Goal: Use online tool/utility: Utilize a website feature to perform a specific function

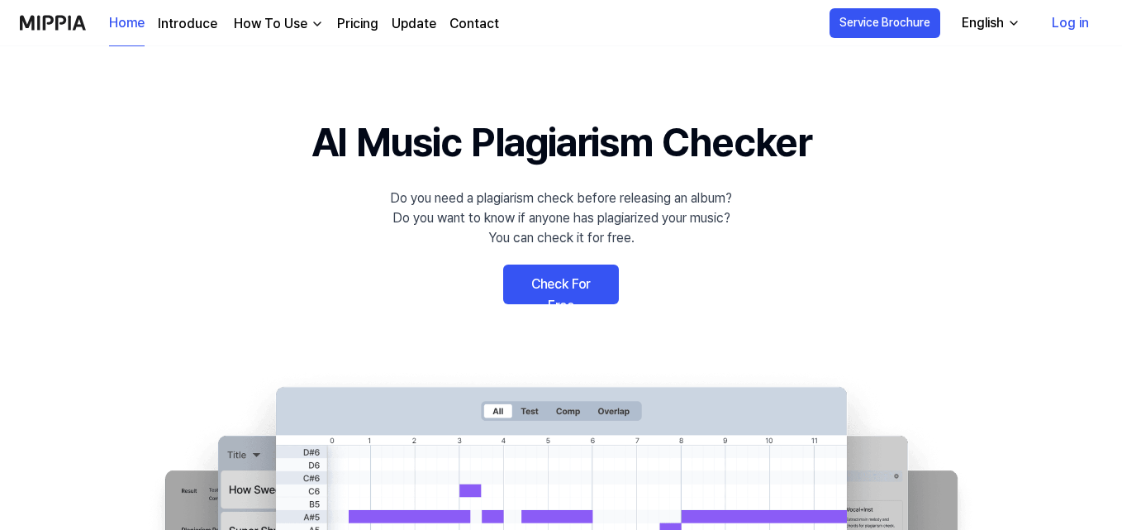
click at [612, 278] on link "Check For Free" at bounding box center [561, 284] width 116 height 40
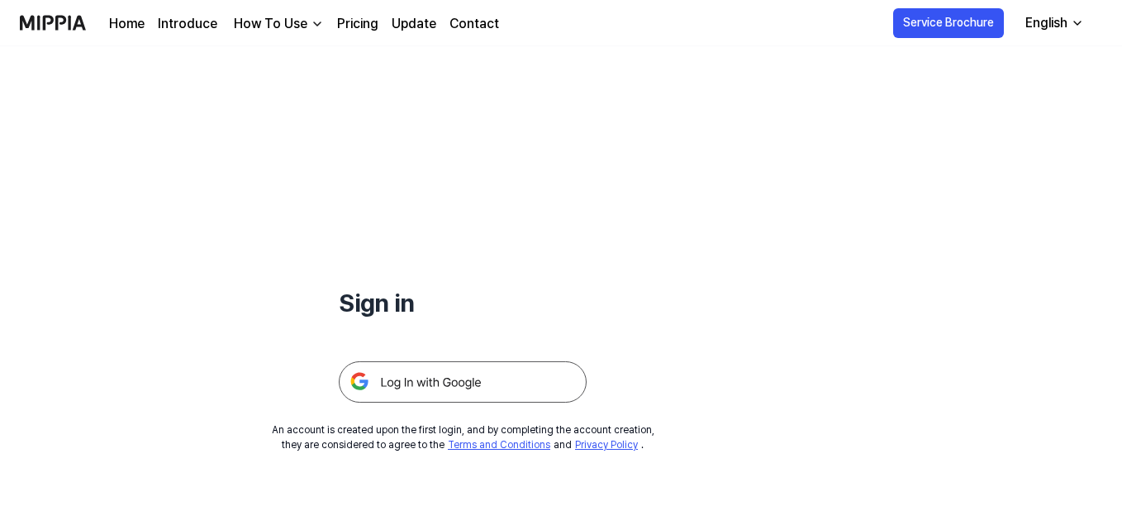
click at [1079, 17] on icon "button" at bounding box center [1077, 23] width 13 height 13
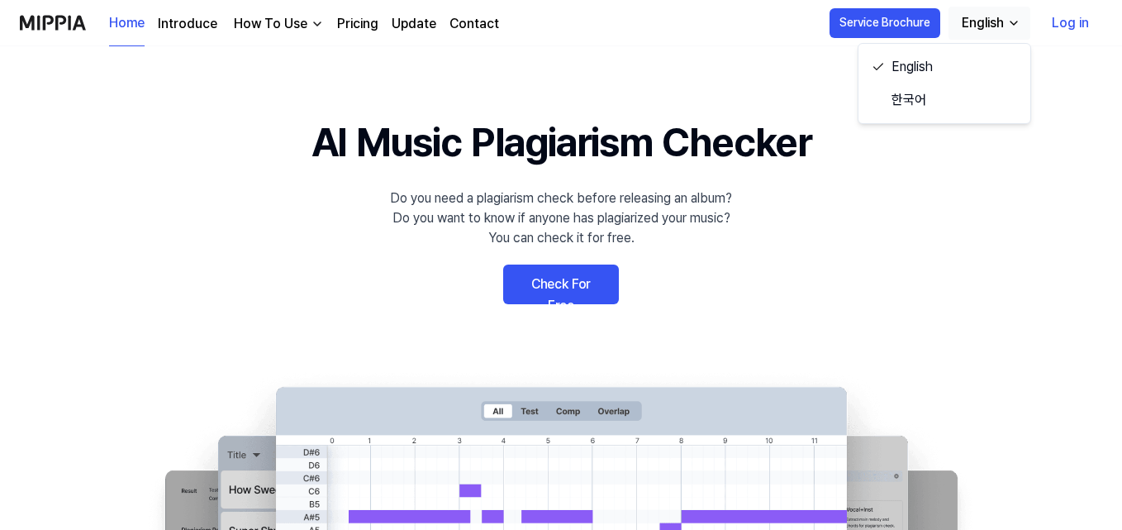
click at [567, 283] on link "Check For Free" at bounding box center [561, 284] width 116 height 40
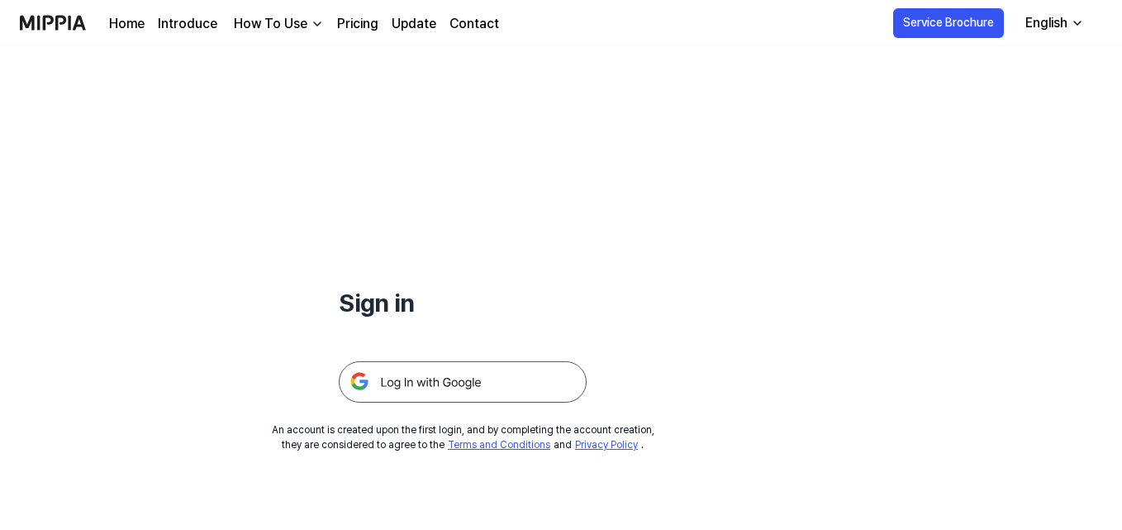
click at [449, 378] on img at bounding box center [463, 381] width 248 height 41
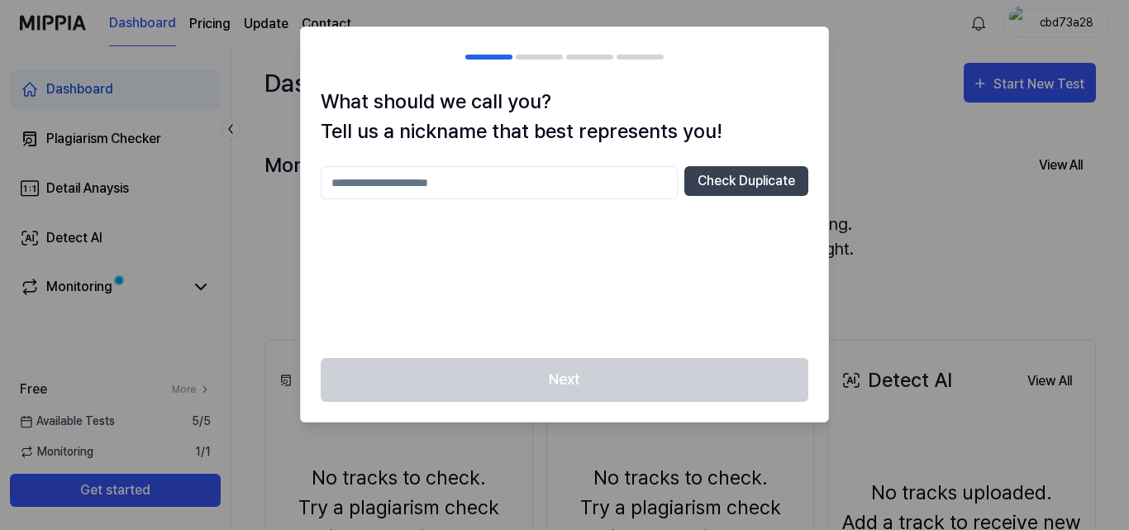
click at [497, 183] on input "text" at bounding box center [499, 182] width 357 height 33
type input "***"
click at [739, 188] on button "Check Duplicate" at bounding box center [746, 181] width 124 height 30
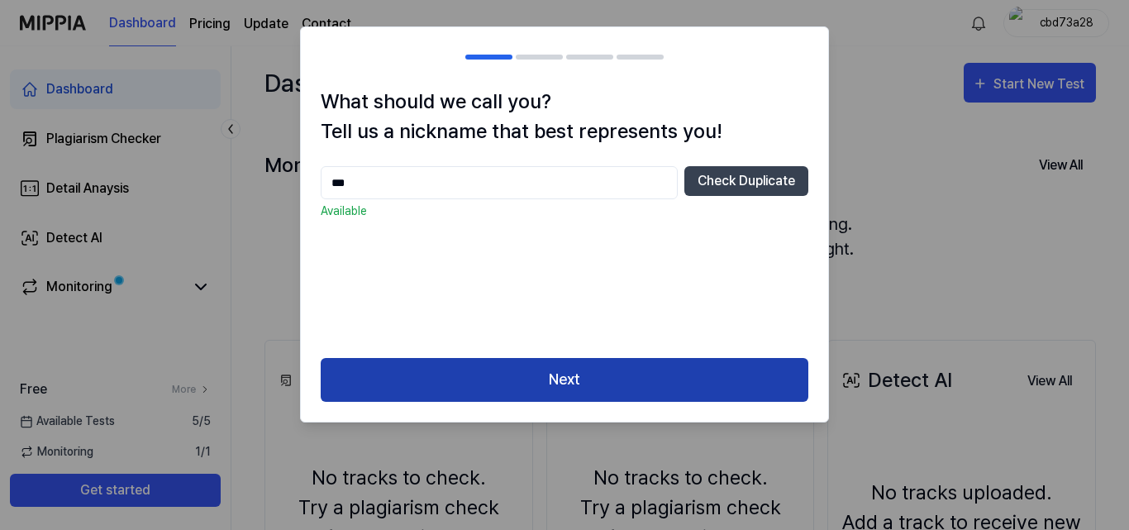
click at [647, 383] on button "Next" at bounding box center [564, 380] width 487 height 44
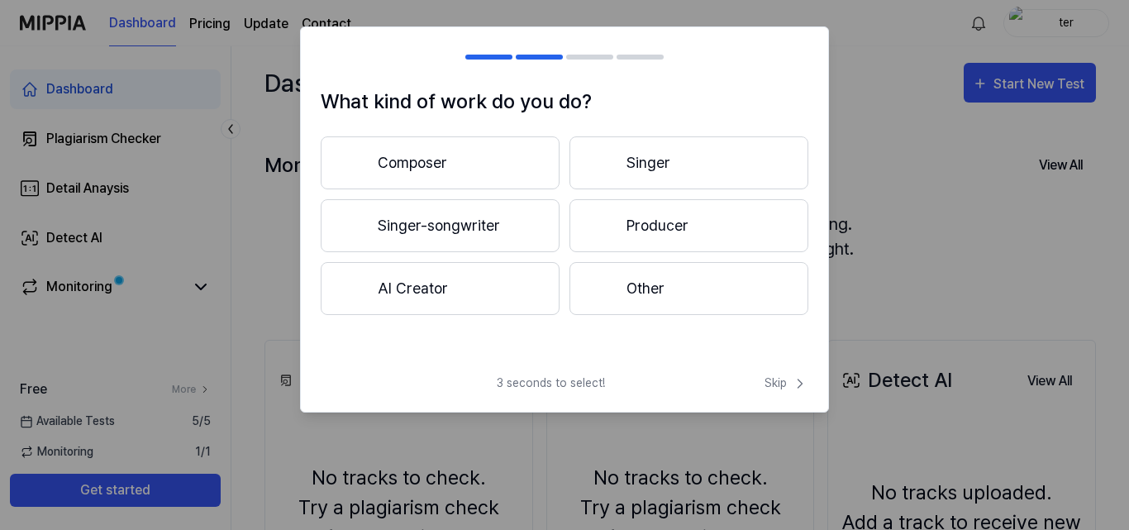
click at [474, 163] on button "Composer" at bounding box center [440, 162] width 239 height 53
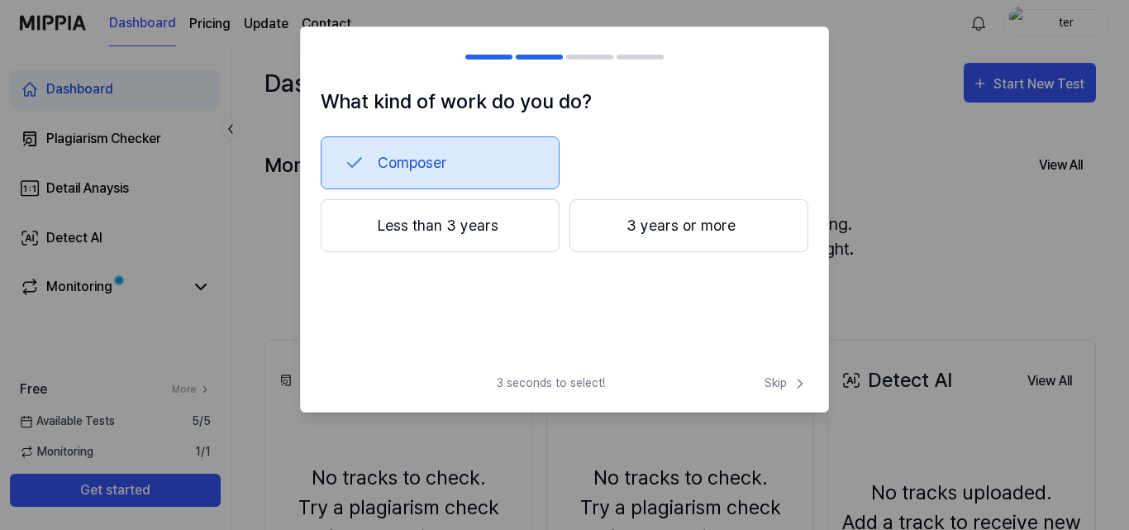
click at [514, 231] on button "Less than 3 years" at bounding box center [440, 225] width 239 height 53
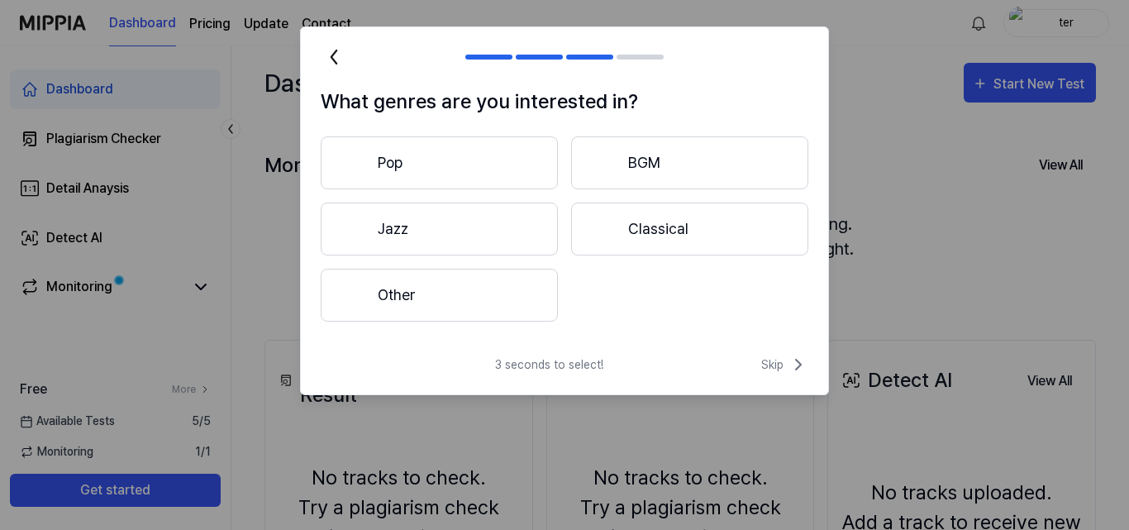
click at [474, 307] on button "Other" at bounding box center [439, 295] width 237 height 53
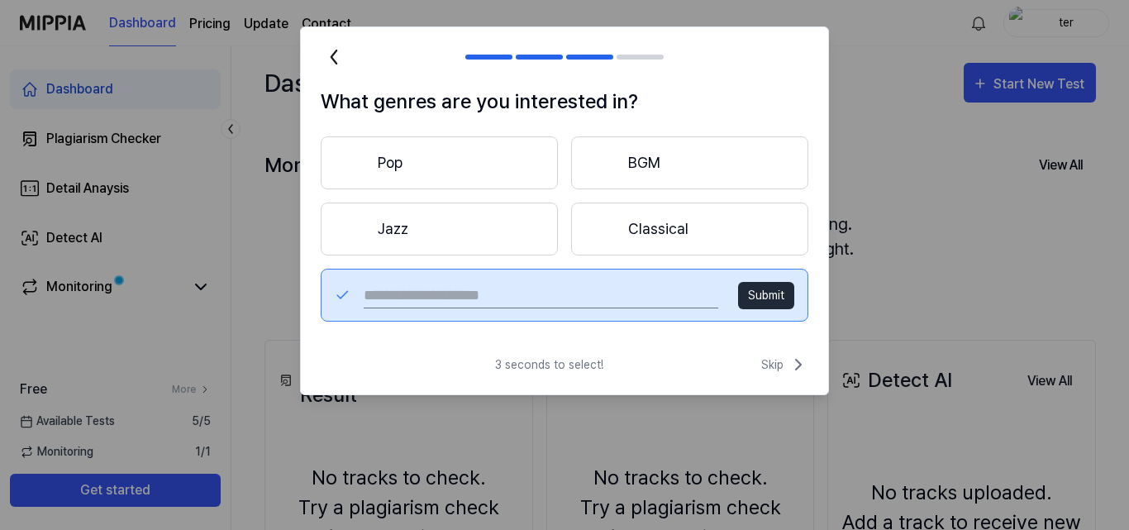
click at [688, 164] on button "BGM" at bounding box center [689, 162] width 237 height 53
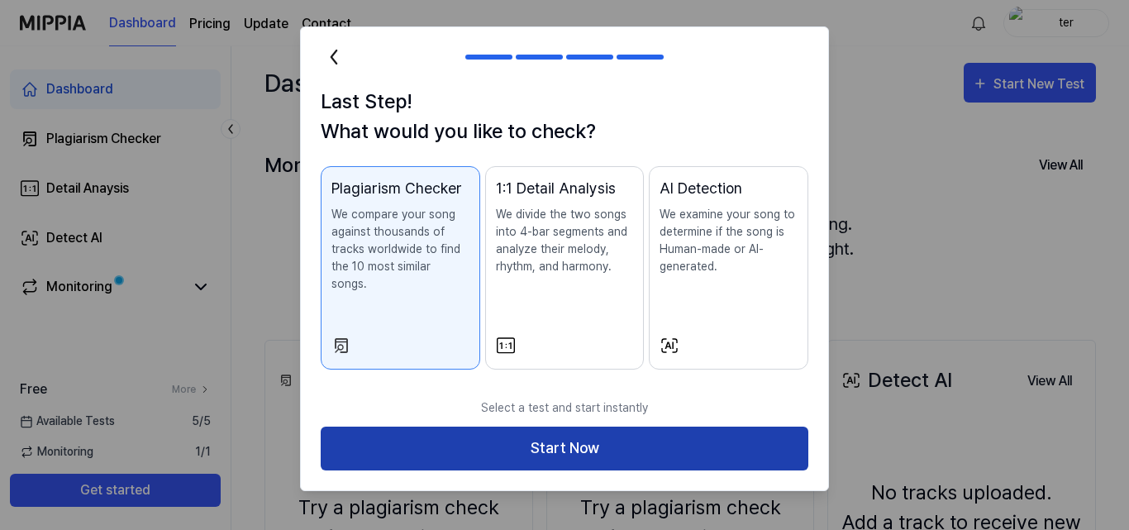
click at [577, 432] on button "Start Now" at bounding box center [564, 448] width 487 height 44
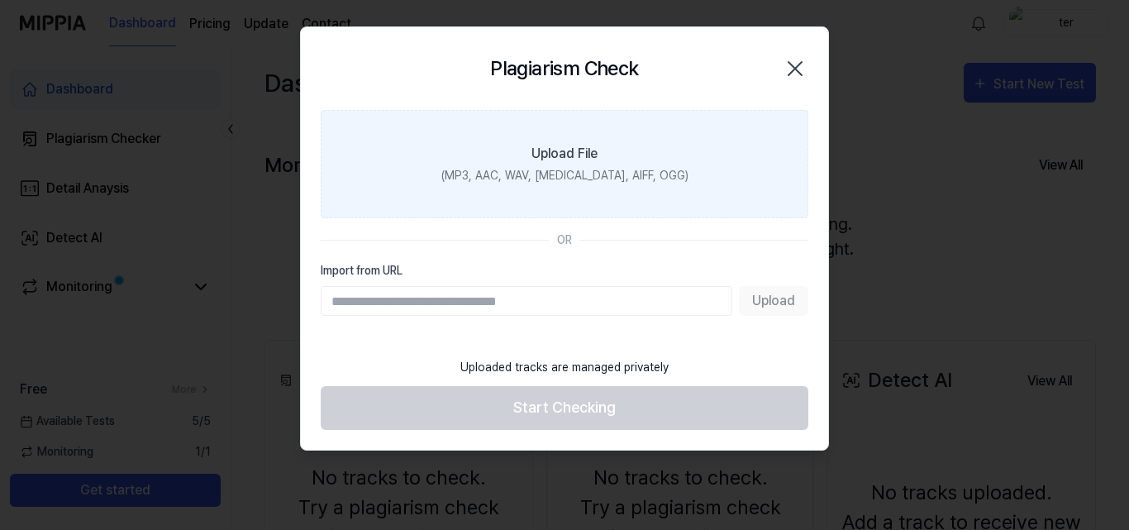
click at [675, 165] on label "Upload File (MP3, AAC, WAV, [MEDICAL_DATA], AIFF, OGG)" at bounding box center [564, 164] width 487 height 108
click at [0, 0] on input "Upload File (MP3, AAC, WAV, [MEDICAL_DATA], AIFF, OGG)" at bounding box center [0, 0] width 0 height 0
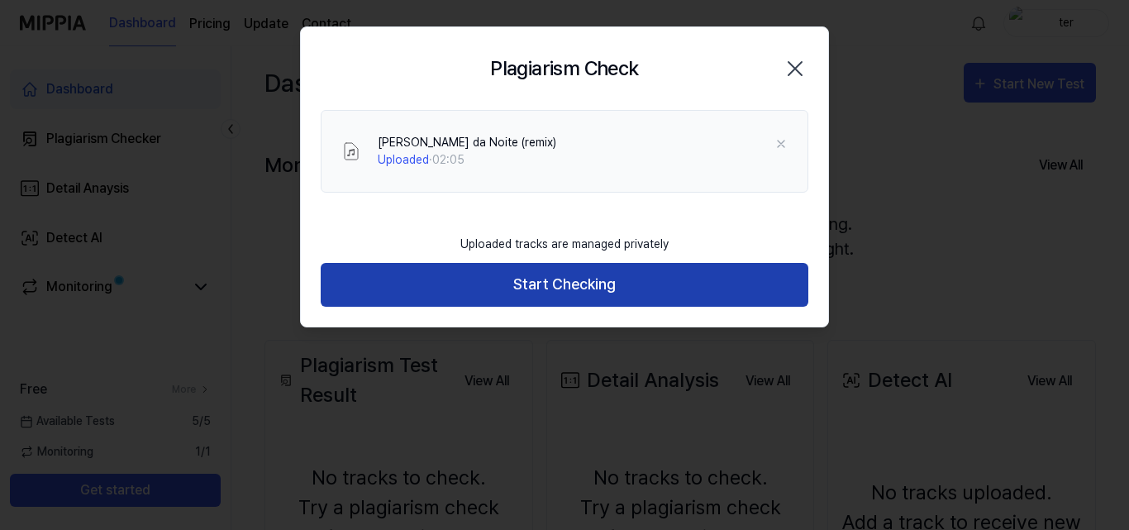
click at [647, 283] on button "Start Checking" at bounding box center [564, 285] width 487 height 44
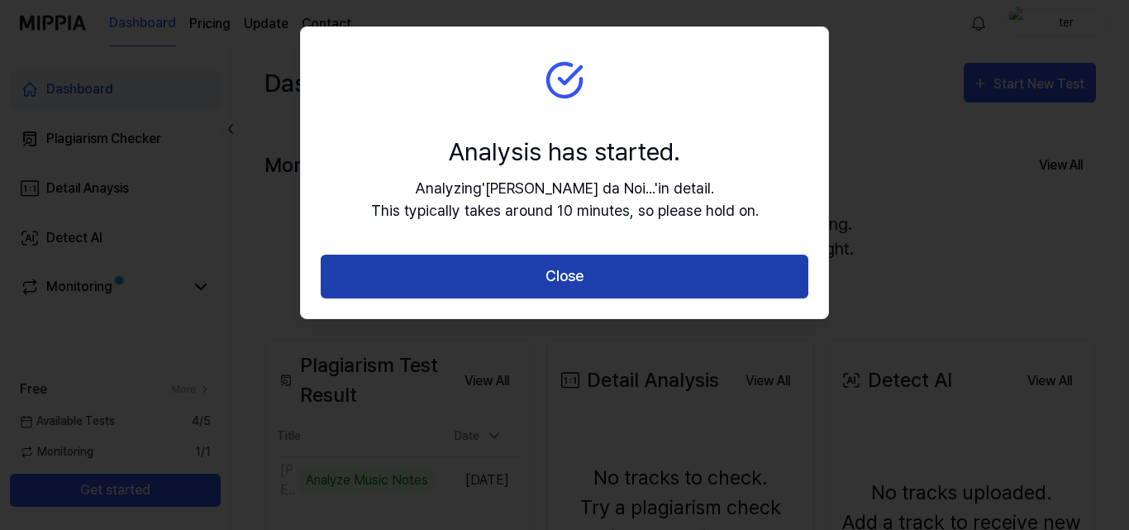
click at [605, 267] on button "Close" at bounding box center [564, 276] width 487 height 44
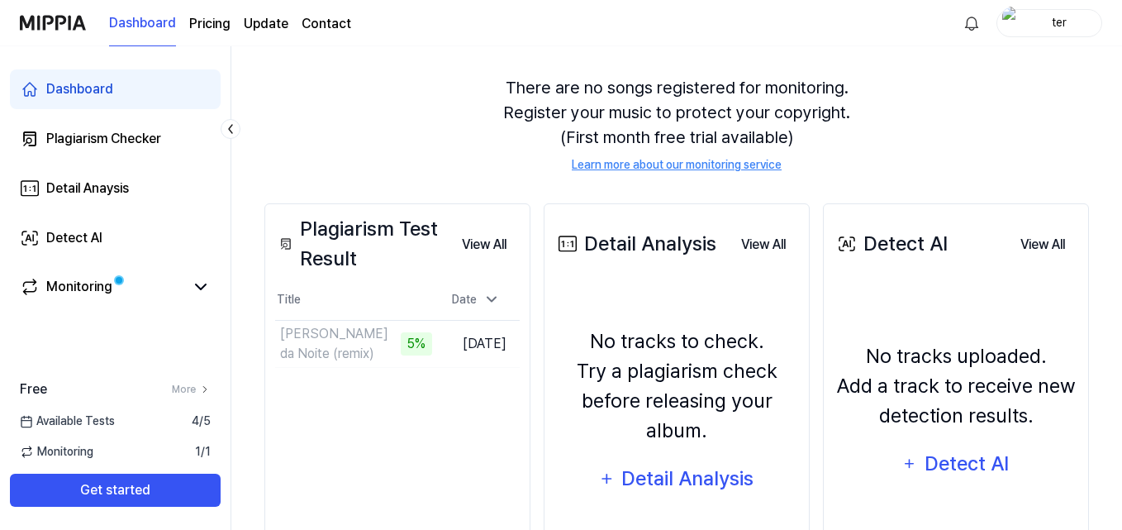
scroll to position [165, 0]
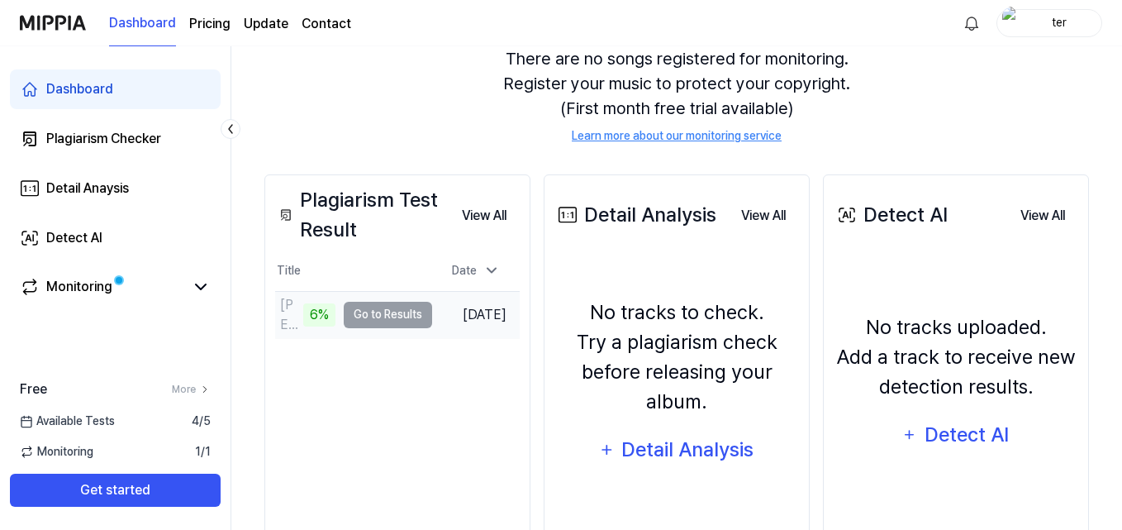
click at [407, 312] on td "[PERSON_NAME] da Noite (remix) 6% Go to Results" at bounding box center [353, 315] width 157 height 46
drag, startPoint x: 405, startPoint y: 310, endPoint x: 430, endPoint y: 366, distance: 61.7
click at [430, 366] on div "Plagiarism Test Result View All Plagiarism Test Result Title Date [PERSON_NAME]…" at bounding box center [397, 372] width 266 height 396
click at [383, 316] on td "[PERSON_NAME] da Noite (remix) 7% Go to Results" at bounding box center [353, 315] width 157 height 46
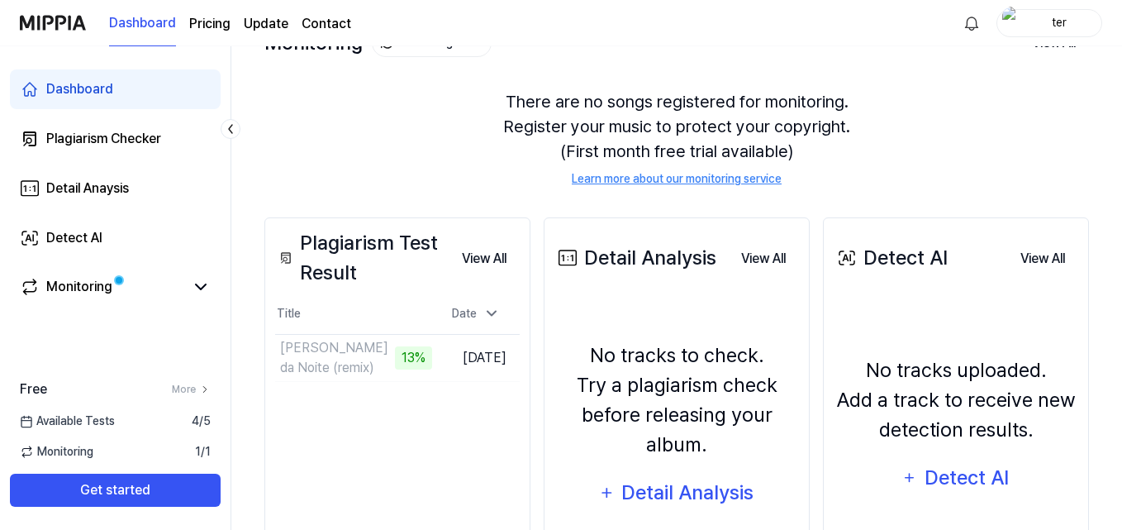
scroll to position [239, 0]
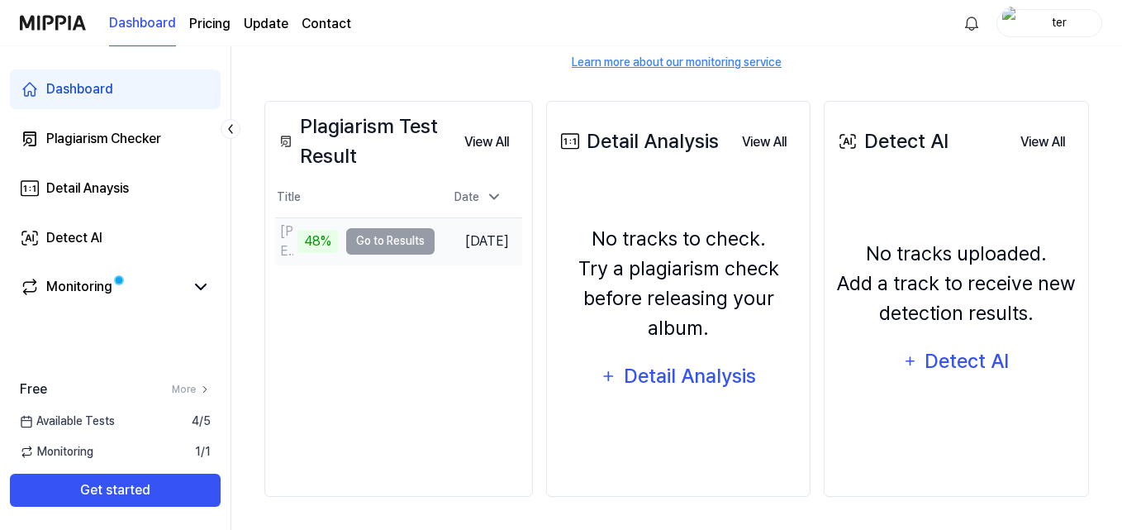
click at [389, 239] on td "[PERSON_NAME] da Noite (remix) 48% Go to Results" at bounding box center [354, 241] width 159 height 46
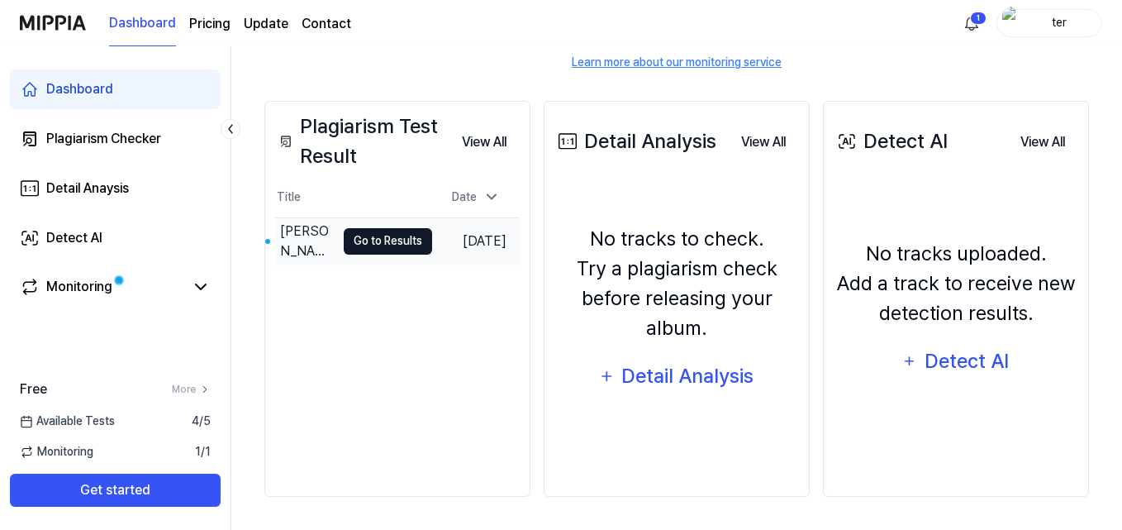
click at [378, 242] on button "Go to Results" at bounding box center [388, 241] width 88 height 26
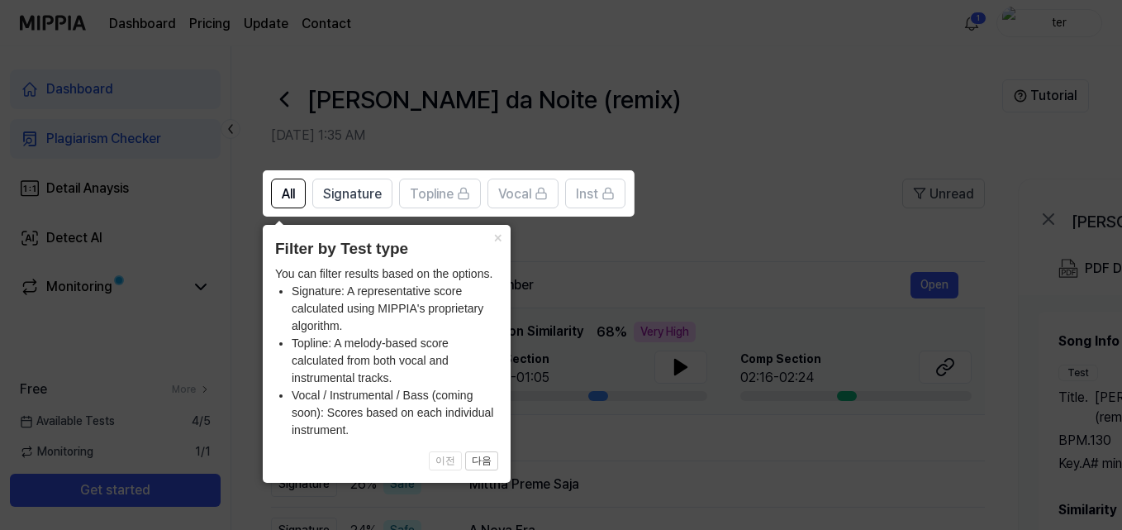
click at [792, 166] on icon at bounding box center [564, 265] width 1129 height 530
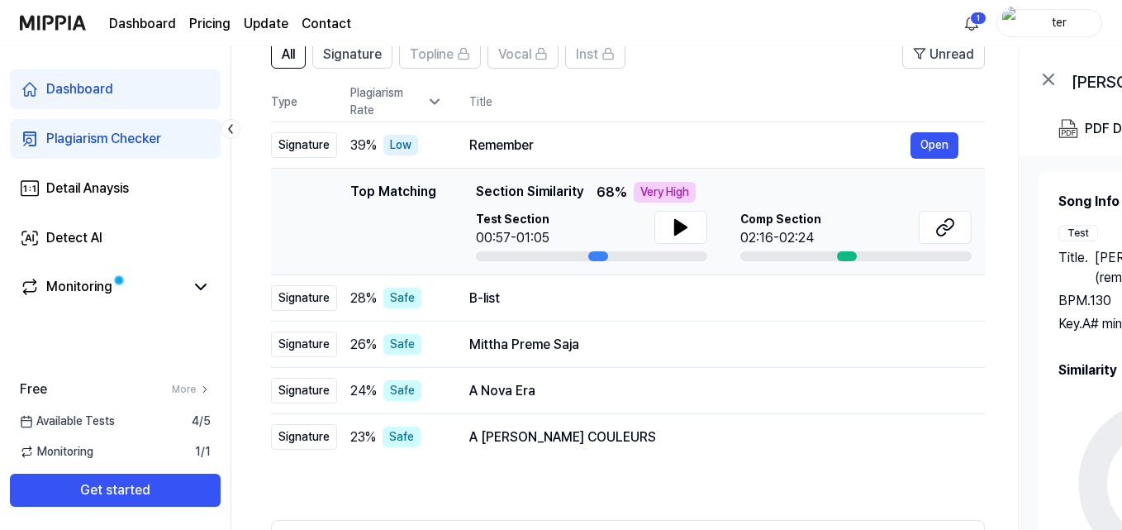
scroll to position [165, 0]
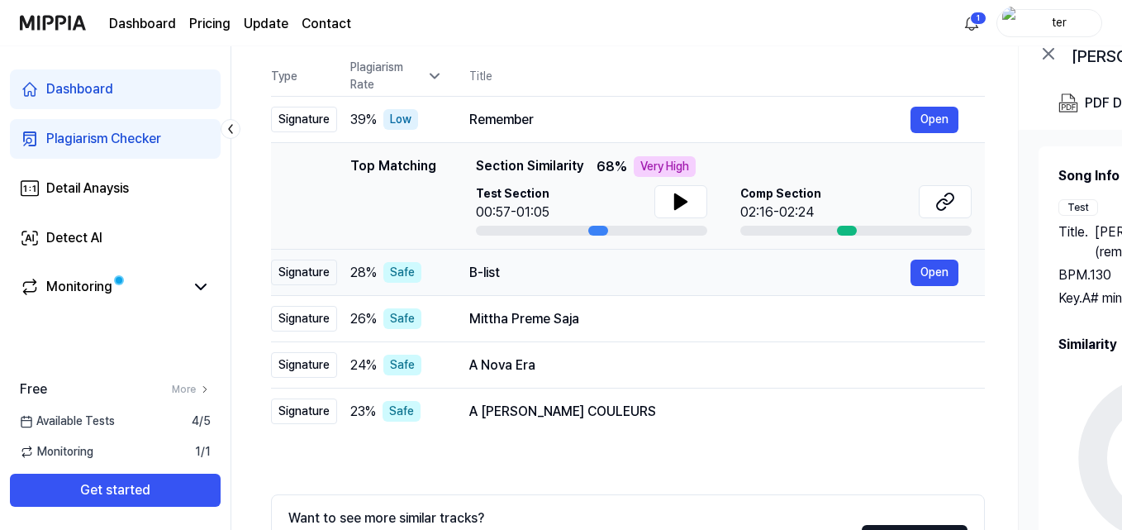
click at [771, 267] on div "B-list" at bounding box center [689, 273] width 441 height 20
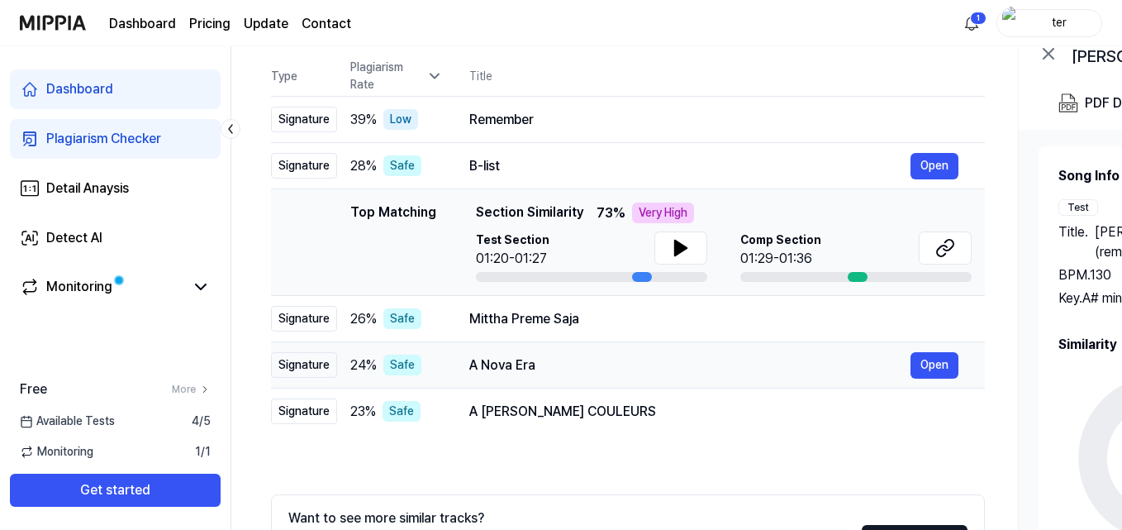
click at [639, 358] on div "A Nova Era" at bounding box center [689, 365] width 441 height 20
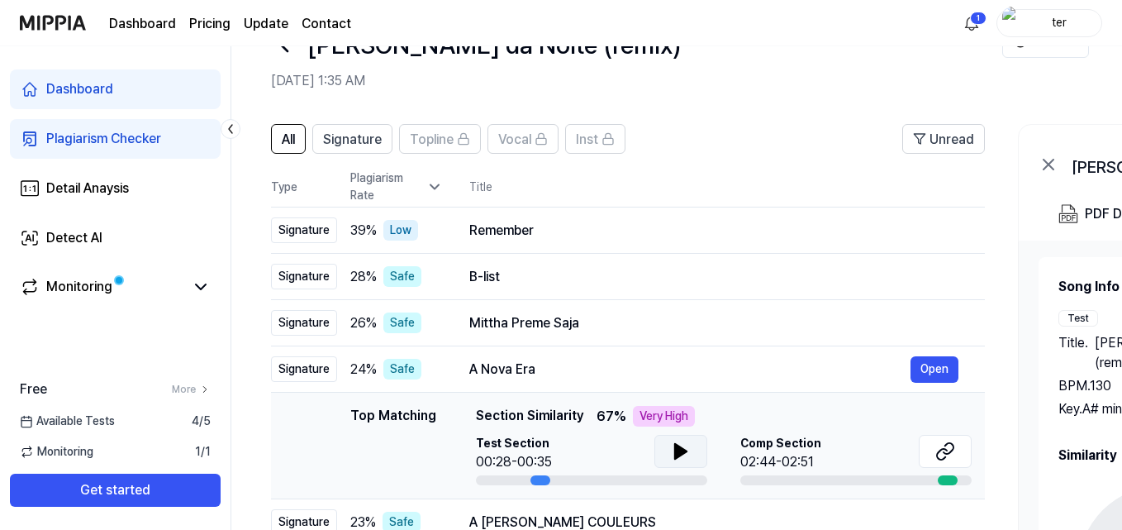
scroll to position [0, 0]
